Goal: Task Accomplishment & Management: Use online tool/utility

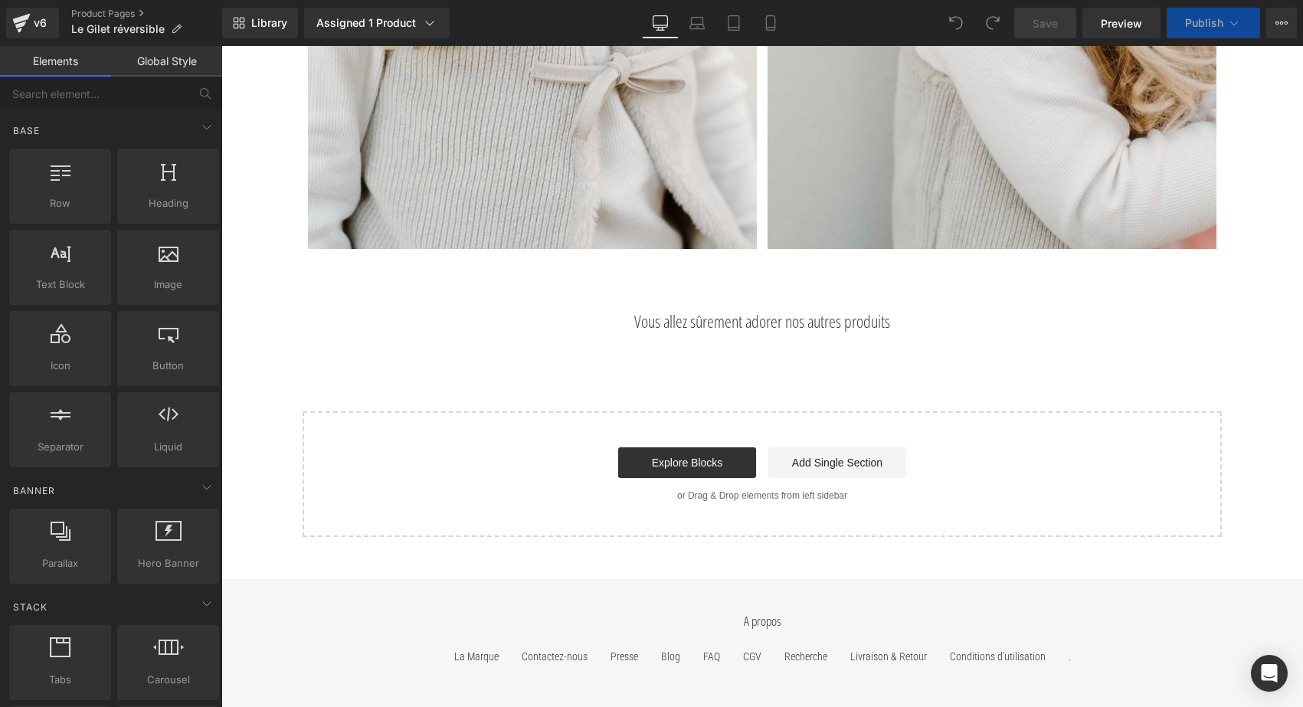
scroll to position [4822, 0]
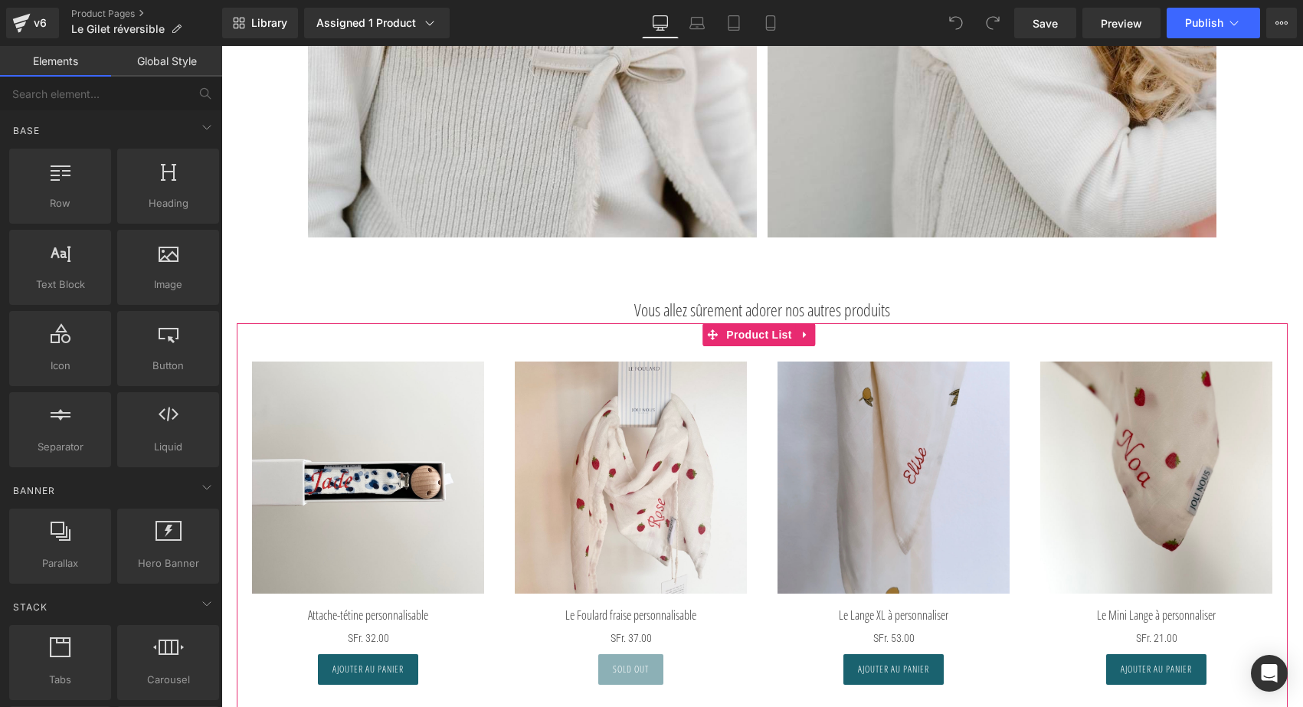
click at [545, 352] on div "Sale Off" at bounding box center [630, 523] width 263 height 354
click at [762, 338] on span "Product List" at bounding box center [758, 335] width 73 height 23
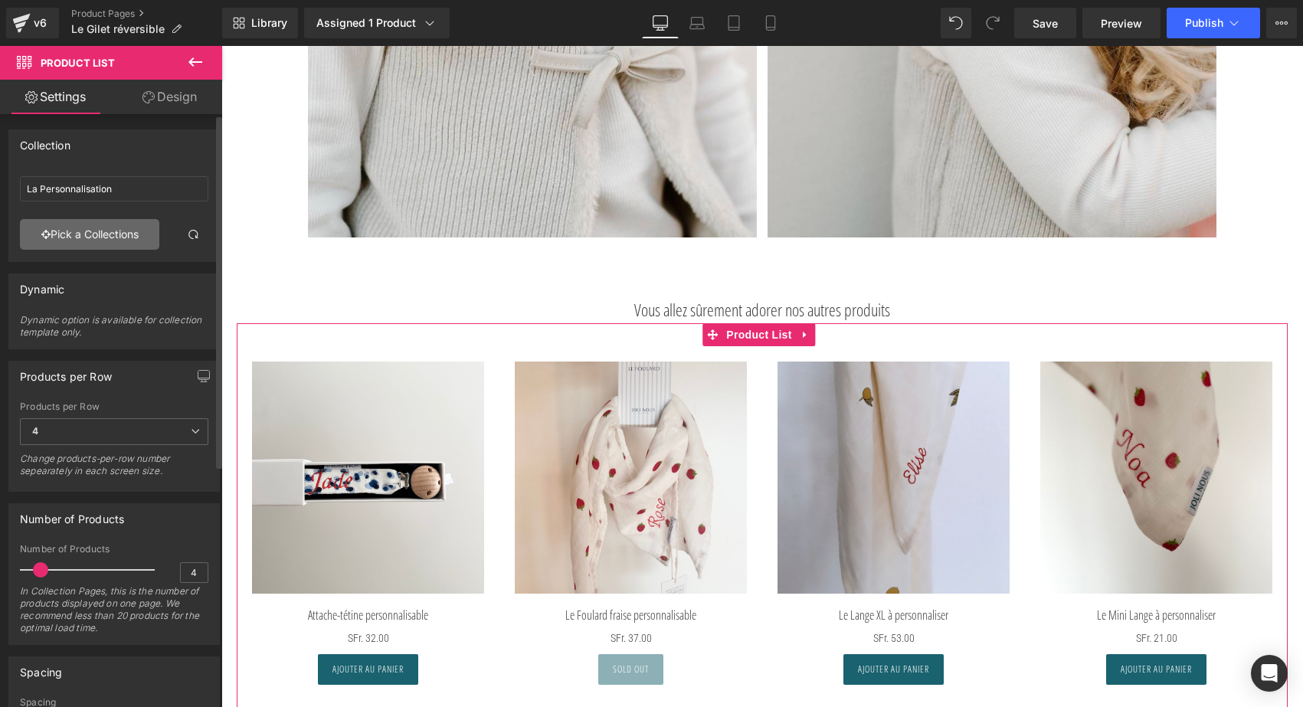
click at [119, 228] on link "Pick a Collections" at bounding box center [89, 234] width 139 height 31
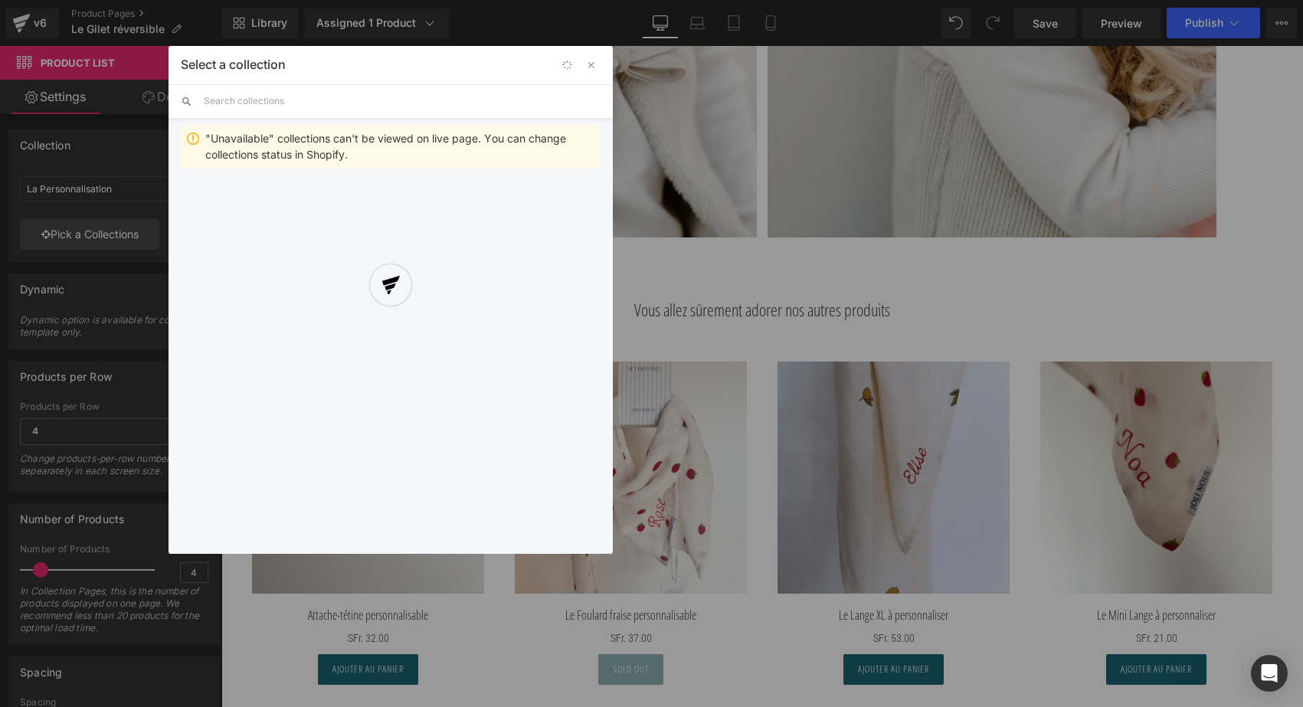
click at [256, 100] on div "Select a collection Back to Library Insert "Unavailable" collections can't be v…" at bounding box center [391, 300] width 444 height 508
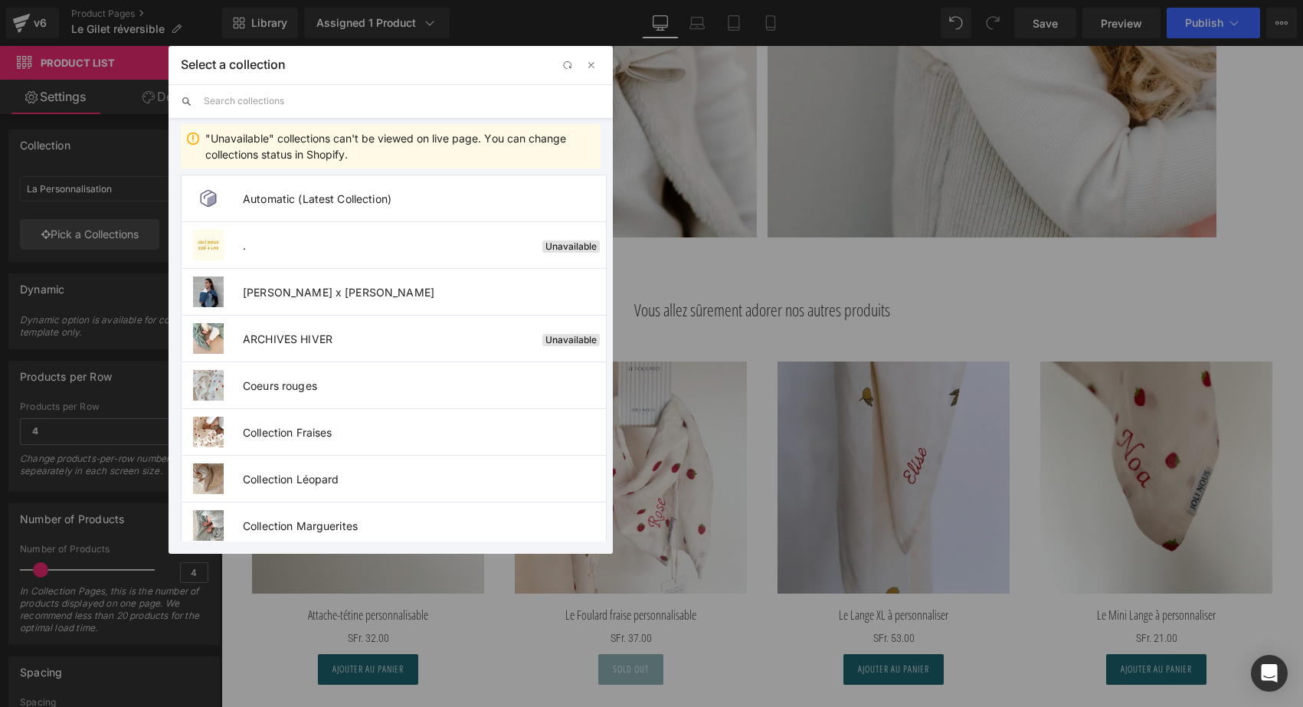
click at [256, 100] on input "text" at bounding box center [402, 101] width 397 height 34
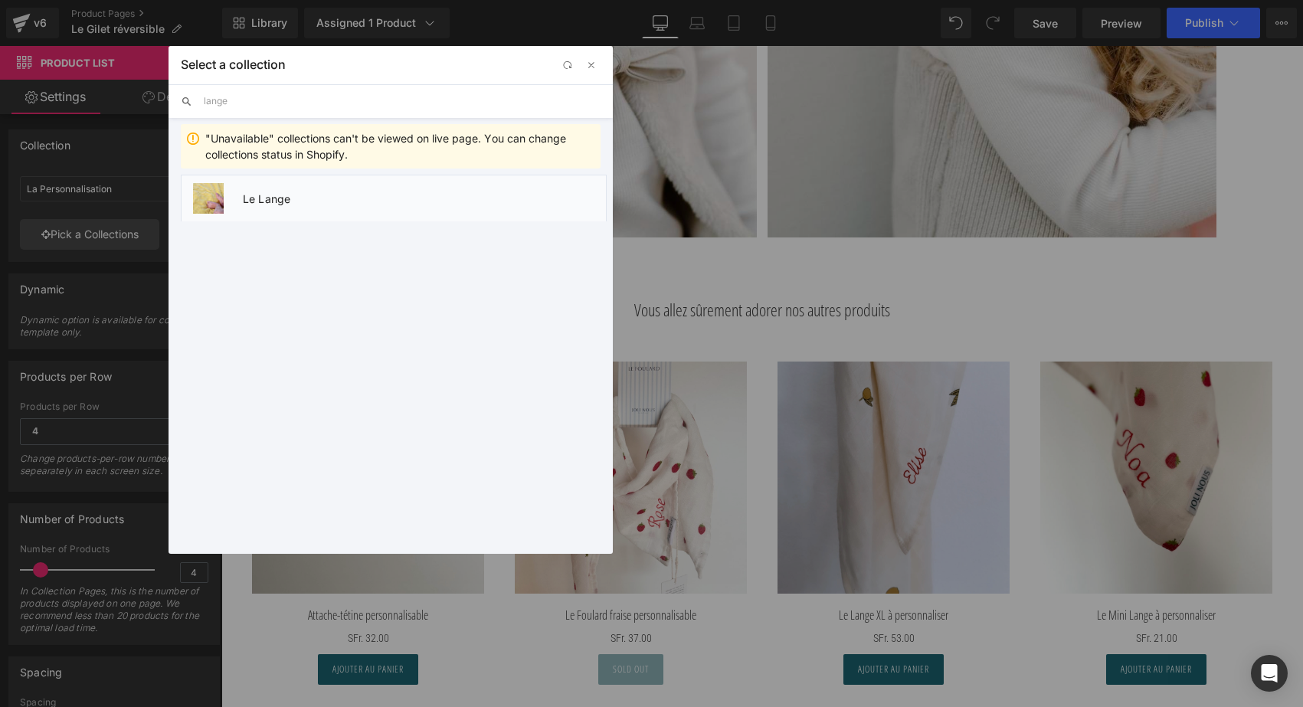
type input "lange"
click at [274, 202] on span "Le Lange" at bounding box center [424, 198] width 363 height 13
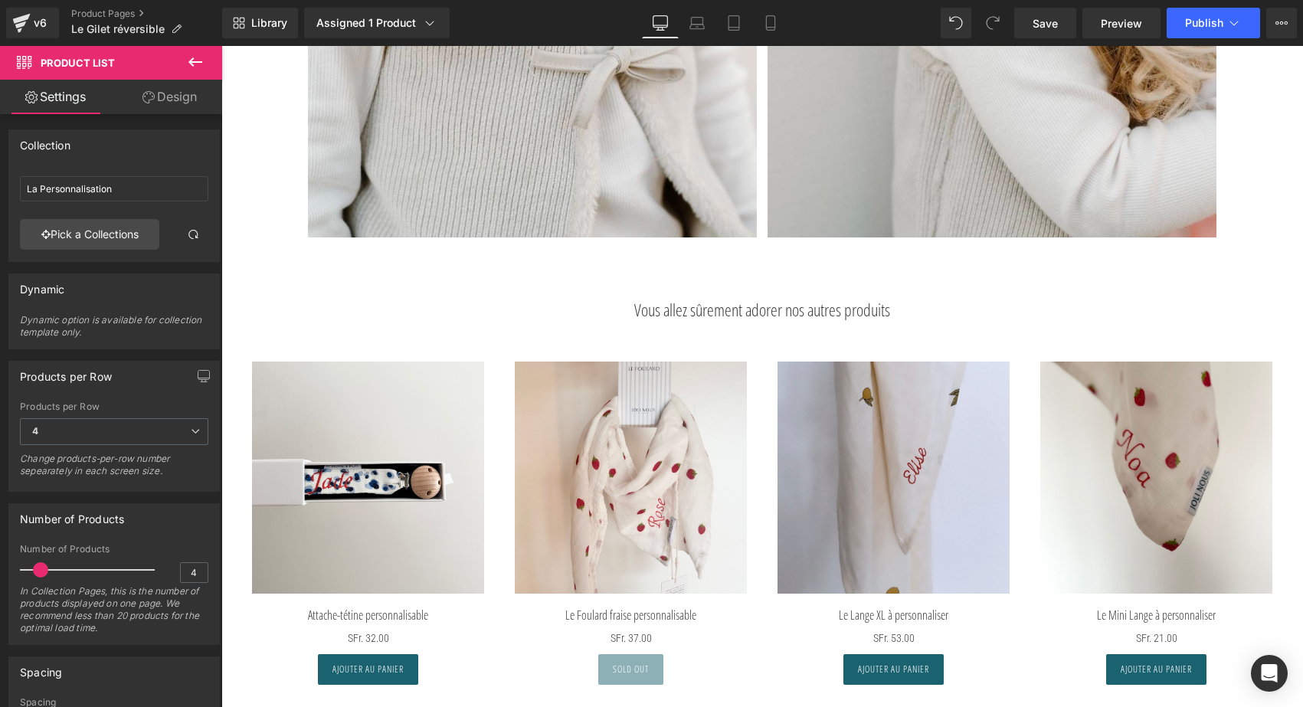
type input "Le Lange"
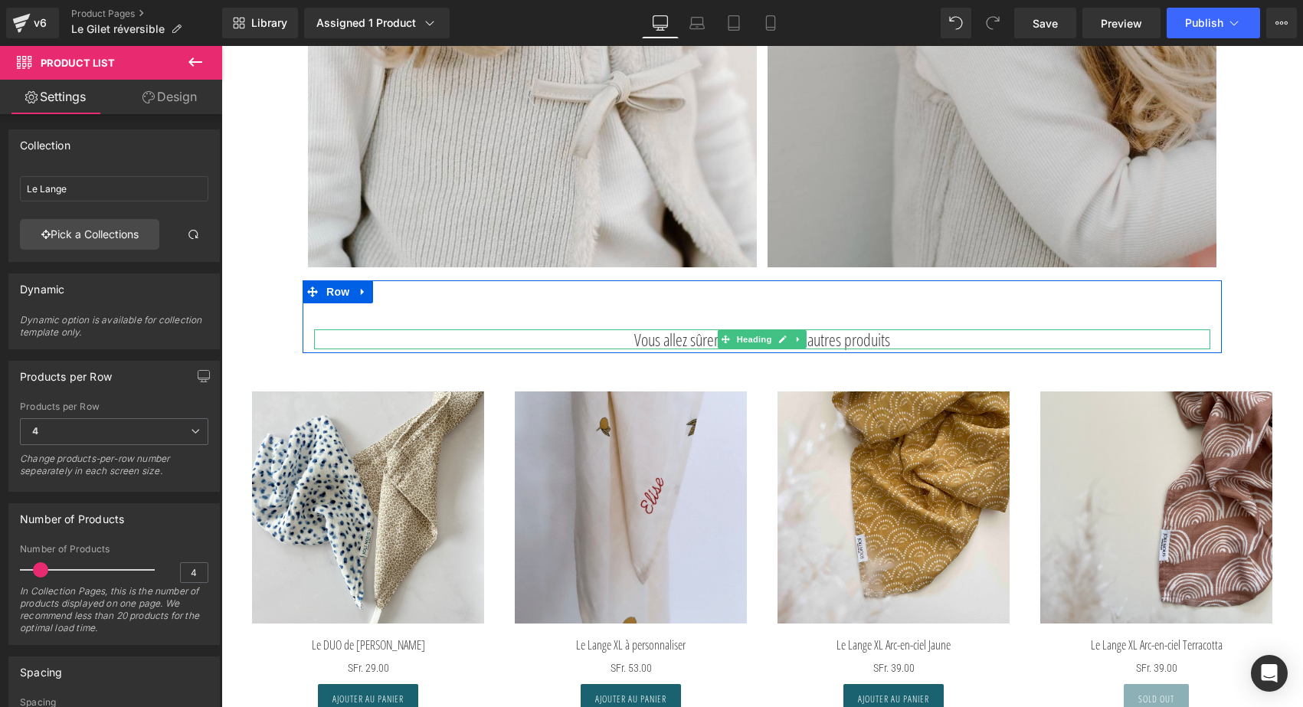
scroll to position [4658, 0]
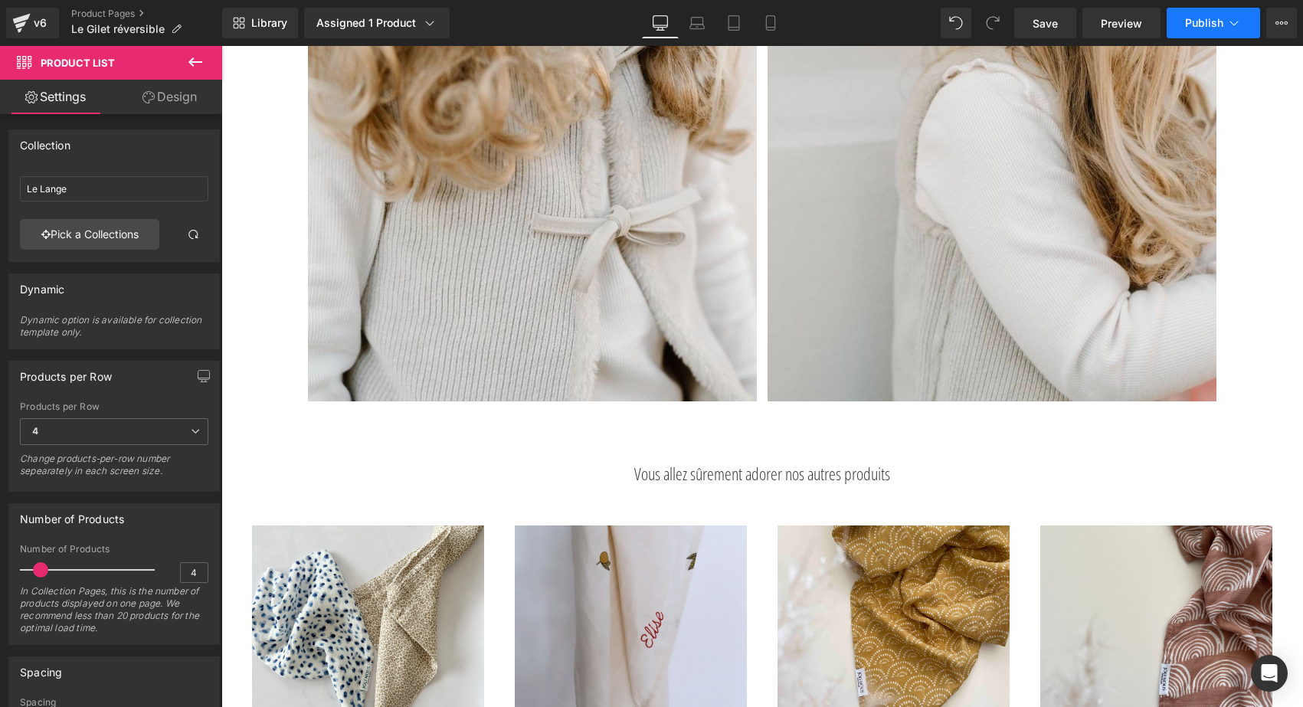
click at [1208, 22] on span "Publish" at bounding box center [1204, 23] width 38 height 12
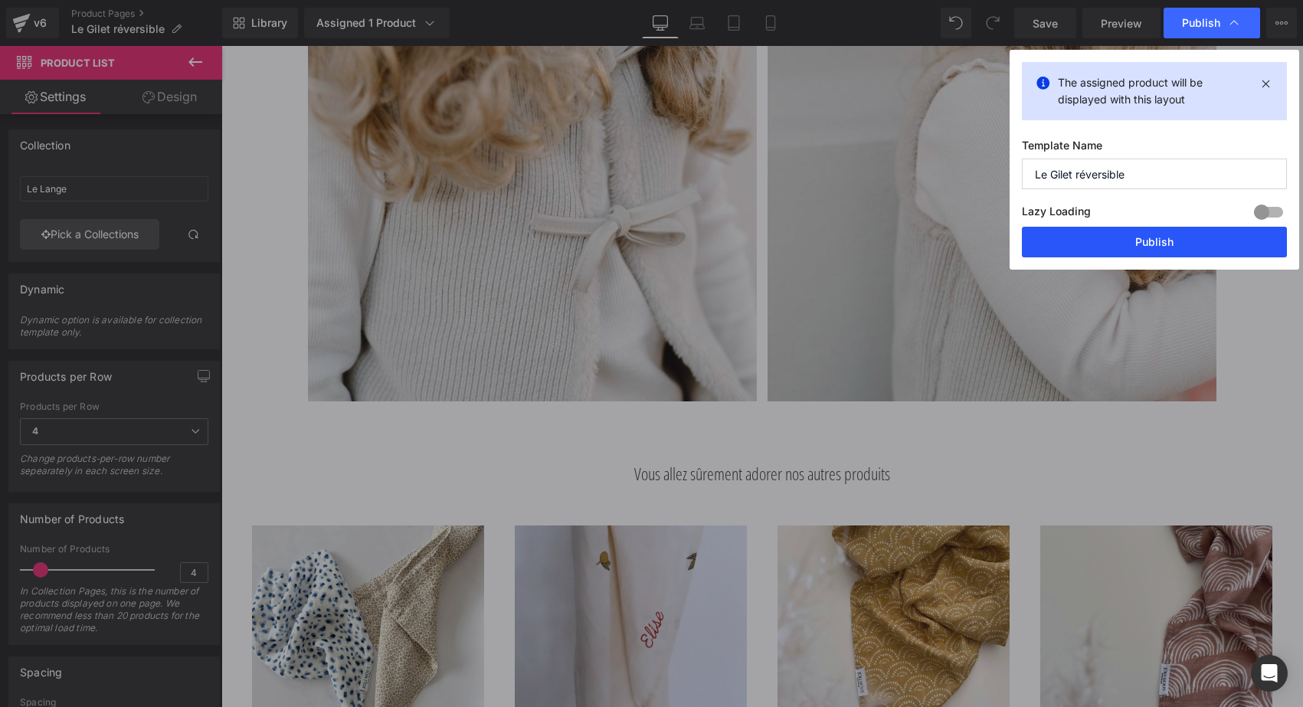
click at [1111, 238] on button "Publish" at bounding box center [1154, 242] width 265 height 31
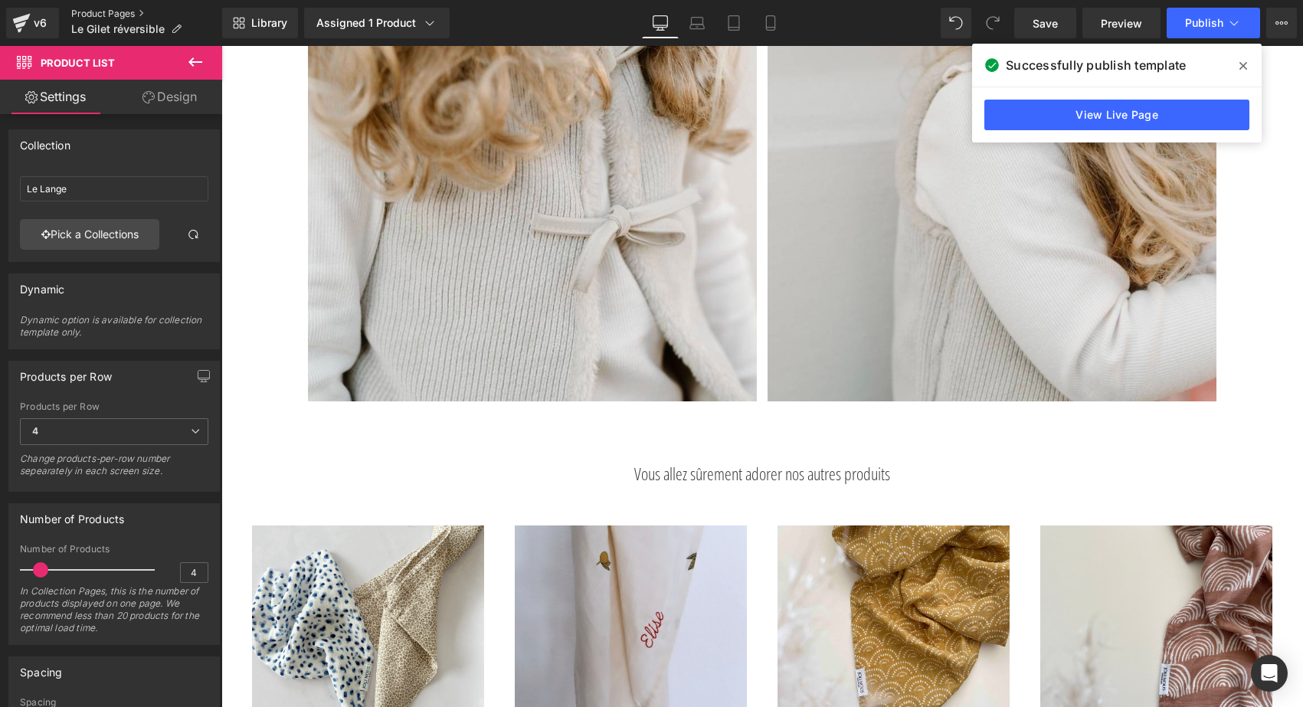
click at [85, 16] on link "Product Pages" at bounding box center [146, 14] width 151 height 12
